Goal: Navigation & Orientation: Understand site structure

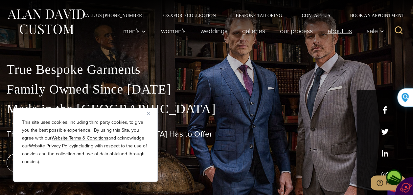
click at [340, 34] on link "About Us" at bounding box center [339, 30] width 39 height 13
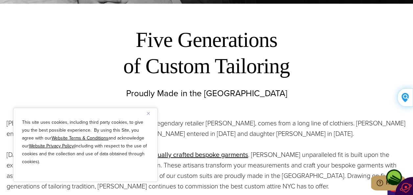
scroll to position [193, 0]
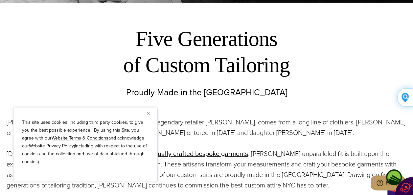
click at [56, 143] on u "Website Privacy Policy" at bounding box center [51, 146] width 45 height 7
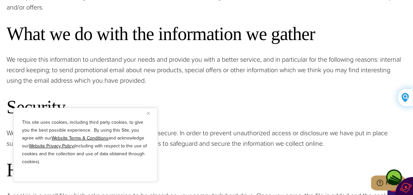
scroll to position [274, 0]
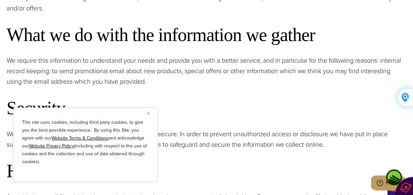
click at [86, 140] on u "Website Terms & Conditions" at bounding box center [80, 138] width 57 height 7
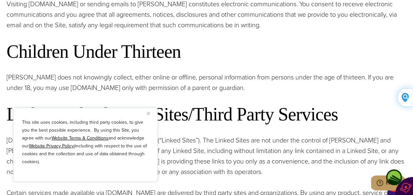
scroll to position [340, 0]
